Goal: Task Accomplishment & Management: Complete application form

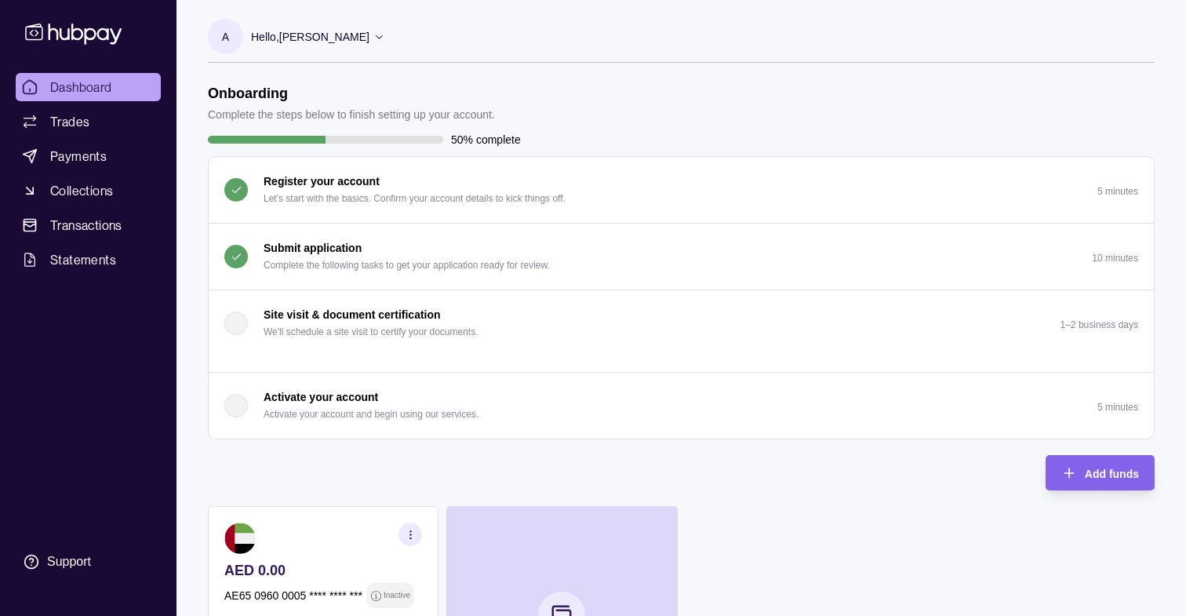
click at [291, 260] on p "Complete the following tasks to get your application ready for review." at bounding box center [407, 265] width 286 height 17
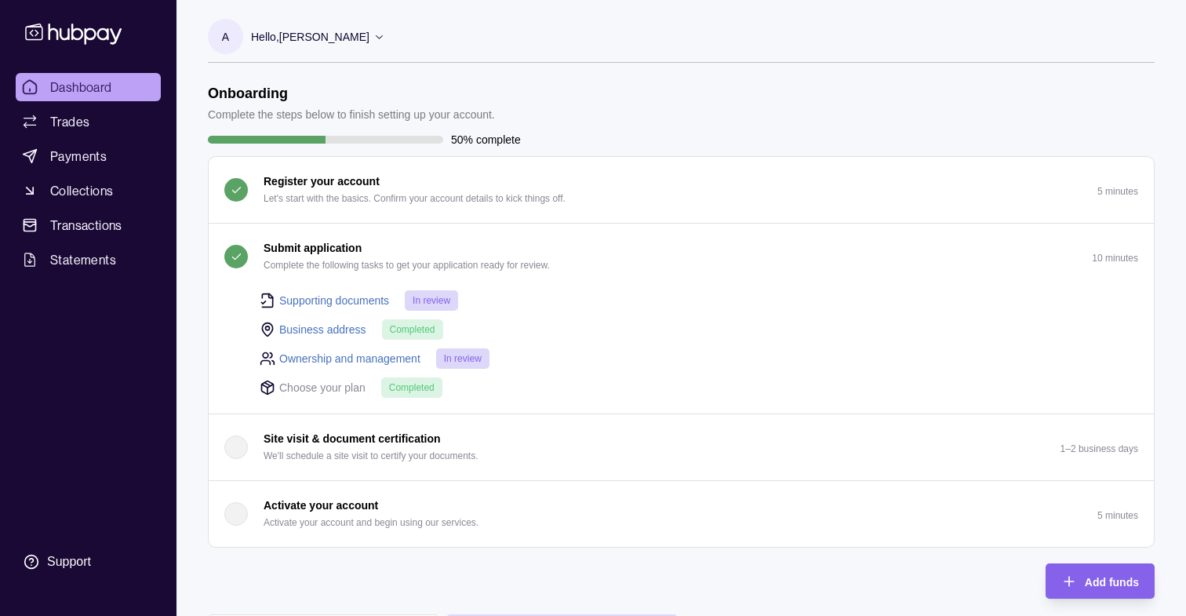
click at [326, 508] on p "Activate your account" at bounding box center [321, 505] width 115 height 17
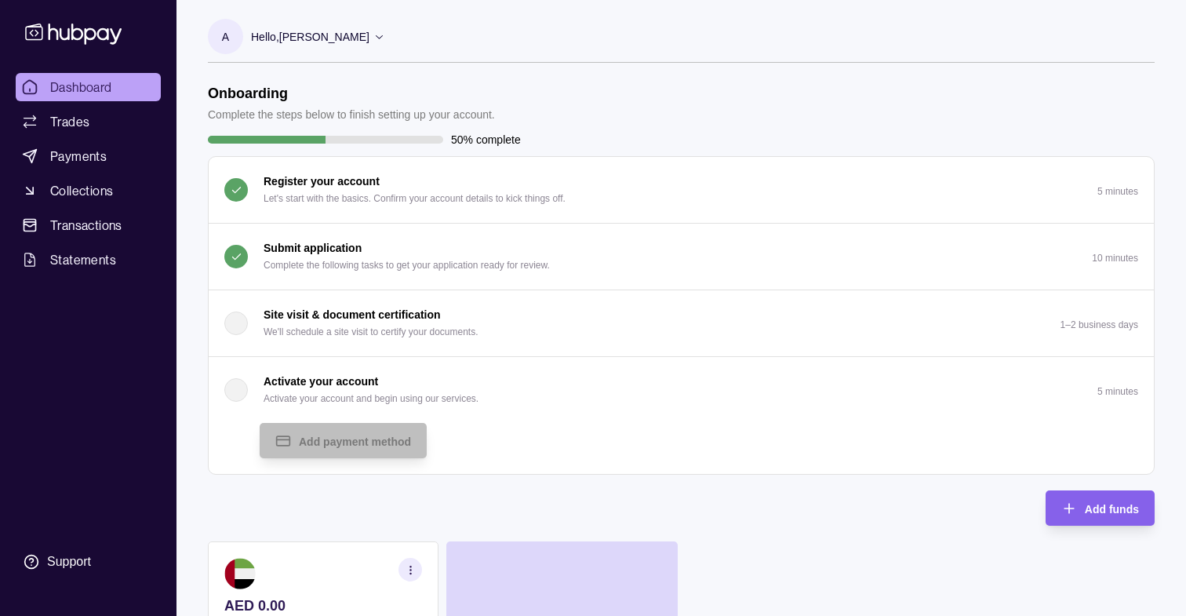
click at [309, 267] on p "Complete the following tasks to get your application ready for review." at bounding box center [407, 265] width 286 height 17
